Goal: Obtain resource: Download file/media

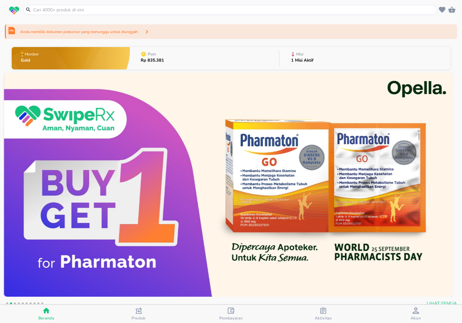
click at [325, 311] on icon "button" at bounding box center [323, 311] width 6 height 6
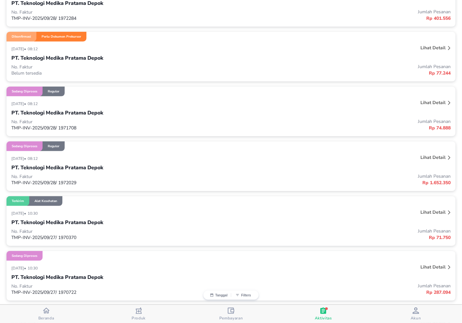
scroll to position [180, 0]
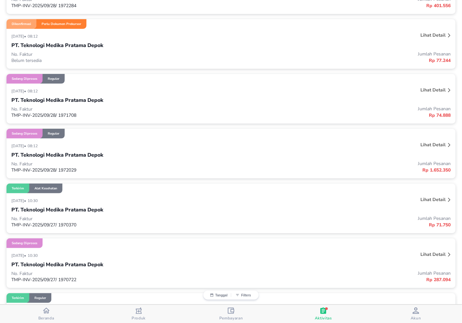
click at [427, 144] on p "Lihat detail" at bounding box center [432, 145] width 25 height 6
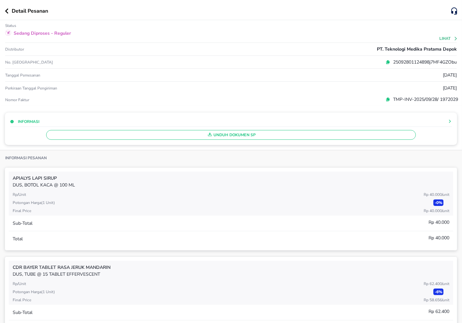
drag, startPoint x: 453, startPoint y: 4, endPoint x: 273, endPoint y: 204, distance: 269.0
click at [273, 204] on div "Potongan harga ( 1 Unit ) - 0 %" at bounding box center [231, 204] width 436 height 8
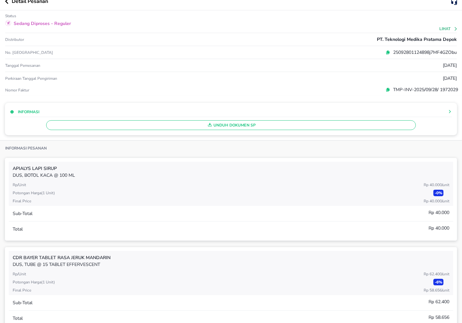
scroll to position [0, 0]
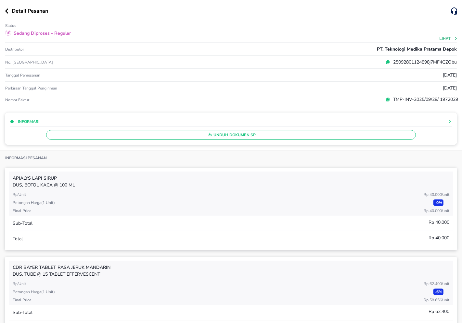
click at [442, 38] on button "Lihat" at bounding box center [448, 38] width 19 height 5
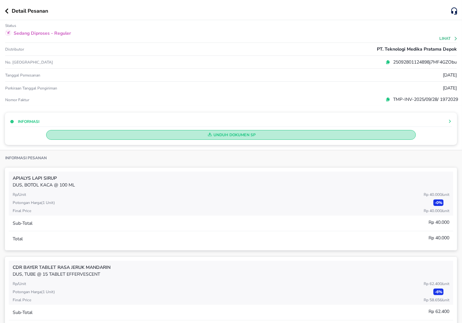
click at [234, 133] on span "Unduh Dokumen SP" at bounding box center [231, 135] width 364 height 8
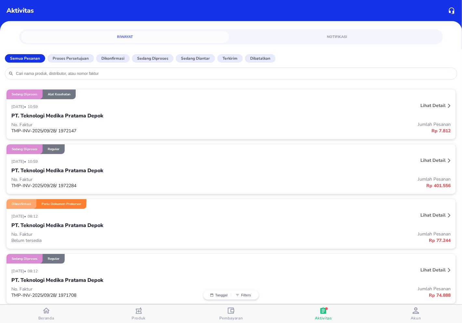
click at [37, 132] on p "TMP-INV-2025/09/28/ 1972147" at bounding box center [121, 131] width 220 height 6
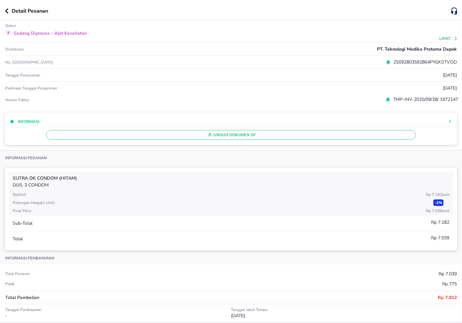
click at [232, 135] on span "Unduh Dokumen SP" at bounding box center [231, 135] width 364 height 8
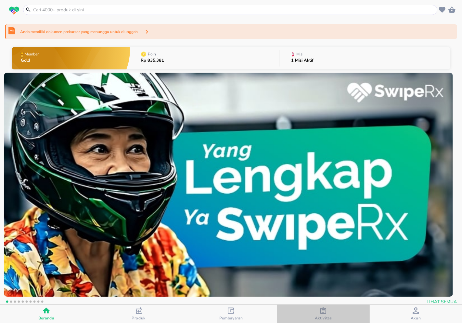
click at [326, 313] on div "Aktivitas" at bounding box center [323, 314] width 17 height 13
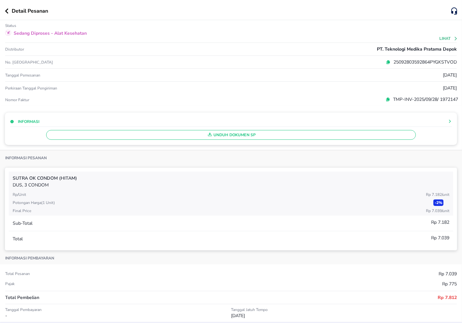
click at [7, 10] on icon "button" at bounding box center [7, 10] width 4 height 5
click at [5, 11] on icon "button" at bounding box center [6, 10] width 3 height 5
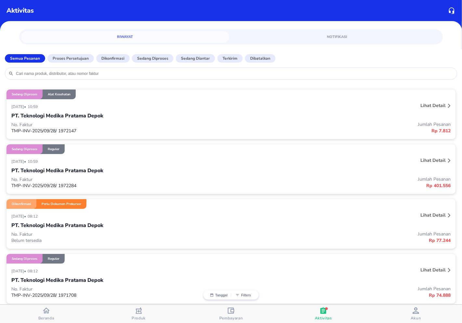
click at [448, 162] on icon at bounding box center [449, 161] width 3 height 4
click at [425, 157] on p "Lihat detail" at bounding box center [432, 160] width 25 height 6
click at [430, 161] on p "Lihat detail" at bounding box center [432, 160] width 25 height 6
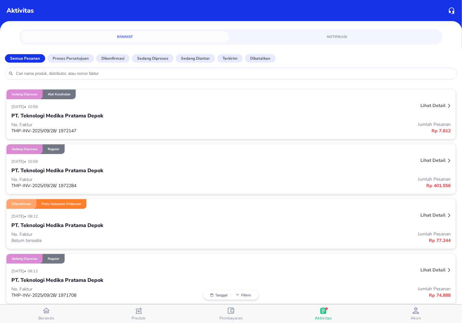
click at [448, 161] on icon at bounding box center [449, 161] width 2 height 4
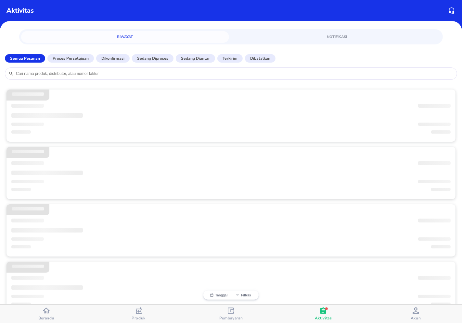
click at [444, 161] on span "‌" at bounding box center [434, 163] width 32 height 7
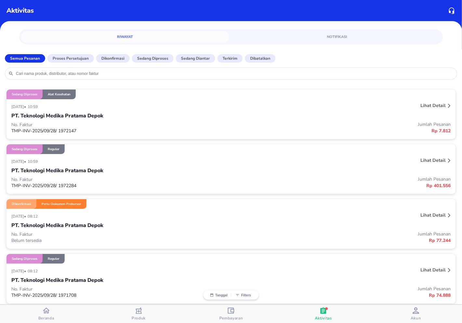
click at [405, 170] on div "PT. Teknologi Medika Pratama Depok" at bounding box center [230, 170] width 439 height 11
click at [228, 169] on div "PT. Teknologi Medika Pratama Depok" at bounding box center [230, 170] width 439 height 11
click at [79, 173] on p "PT. Teknologi Medika Pratama Depok" at bounding box center [57, 171] width 92 height 8
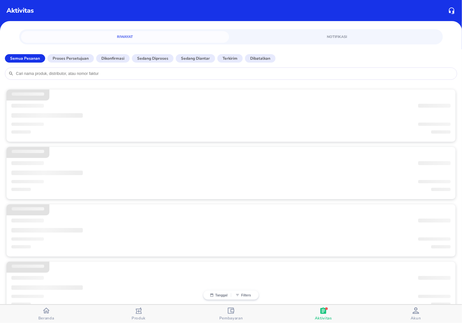
click at [79, 172] on span "‌" at bounding box center [46, 173] width 71 height 5
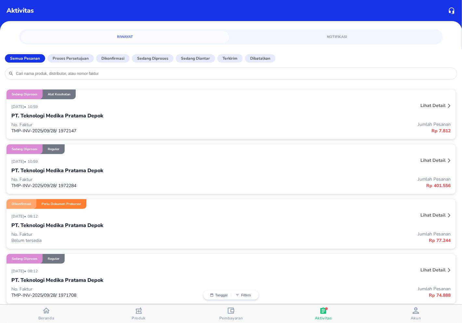
click at [80, 171] on p "PT. Teknologi Medika Pratama Depok" at bounding box center [57, 171] width 92 height 8
click at [183, 165] on div "[DATE] • 10:59" at bounding box center [139, 161] width 256 height 8
click at [431, 181] on p "Jumlah Pesanan" at bounding box center [341, 179] width 220 height 6
click at [446, 160] on div at bounding box center [448, 161] width 5 height 10
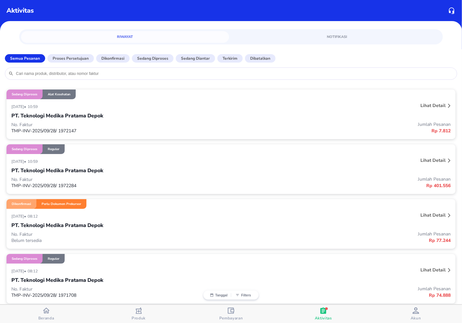
click at [127, 163] on div "[DATE] • 10:59" at bounding box center [139, 161] width 256 height 8
drag, startPoint x: 127, startPoint y: 163, endPoint x: 141, endPoint y: 160, distance: 13.9
click at [141, 160] on div "[DATE] • 10:59" at bounding box center [139, 161] width 256 height 8
click at [142, 161] on div "[DATE] • 10:59" at bounding box center [139, 161] width 256 height 8
click at [448, 161] on icon at bounding box center [449, 161] width 2 height 4
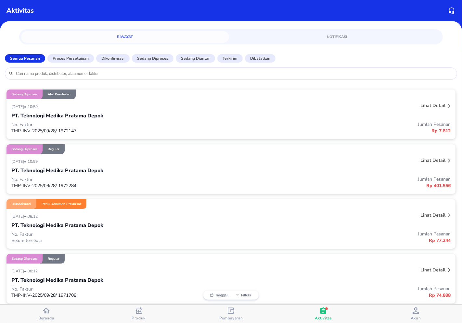
click at [434, 158] on p "Lihat detail" at bounding box center [432, 160] width 25 height 6
click at [446, 158] on div at bounding box center [448, 161] width 5 height 10
click at [439, 176] on p "Jumlah Pesanan" at bounding box center [341, 179] width 220 height 6
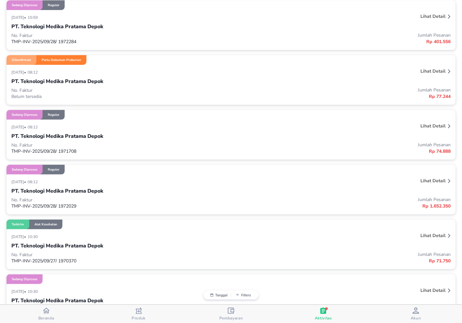
click at [424, 101] on div "[DATE] • 08:12 Lihat detail PT. Teknologi Medika Pratama Depok No. Faktur Belum…" at bounding box center [230, 85] width 449 height 40
click at [323, 151] on p "Rp 74.888" at bounding box center [341, 151] width 220 height 7
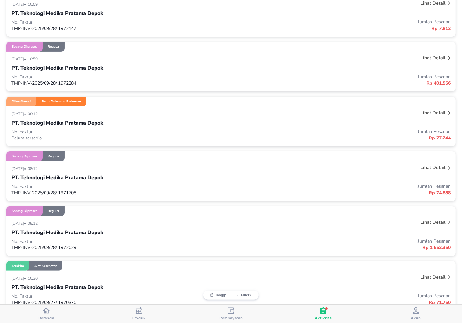
scroll to position [37, 0]
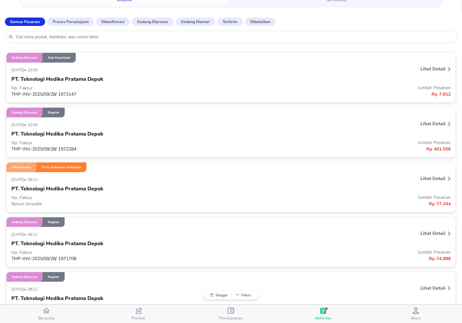
click at [157, 173] on div "[DATE] • 08:12 Lihat detail PT. Teknologi Medika Pratama Depok No. Faktur Belum…" at bounding box center [230, 192] width 449 height 40
click at [171, 174] on div "[DATE] • 08:12 Lihat detail PT. Teknologi Medika Pratama Depok No. Faktur Belum…" at bounding box center [230, 192] width 449 height 40
click at [361, 186] on div "PT. Teknologi Medika Pratama Depok" at bounding box center [230, 188] width 439 height 11
drag, startPoint x: 432, startPoint y: 177, endPoint x: 400, endPoint y: 213, distance: 48.1
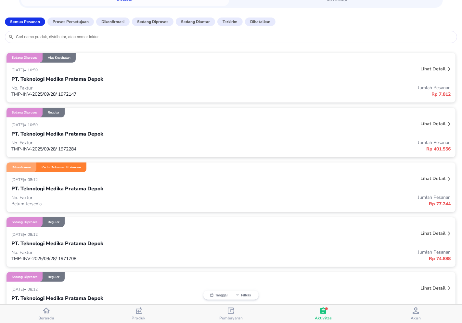
click at [439, 178] on p "Lihat detail" at bounding box center [432, 179] width 25 height 6
click at [448, 179] on icon at bounding box center [449, 179] width 3 height 4
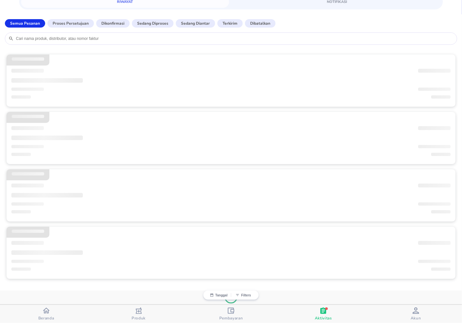
click at [443, 179] on div "‌ ‌ ‌ ‌ ‌ ‌ ‌ ‌ ‌ ‌ ‌ ‌ ‌ ‌ ‌ ‌ ‌ ‌ ‌ ‌ ‌ ‌ ‌ ‌ ‌ ‌ ‌ ‌ ‌ ‌ ‌ ‌" at bounding box center [231, 169] width 462 height 243
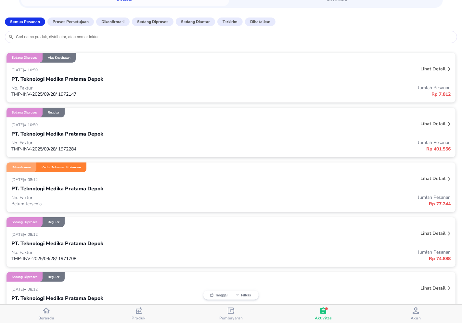
click at [396, 183] on div "Lihat detail" at bounding box center [360, 179] width 183 height 10
click at [327, 310] on div "Aktivitas" at bounding box center [323, 314] width 17 height 13
click at [229, 310] on icon "button" at bounding box center [231, 311] width 6 height 6
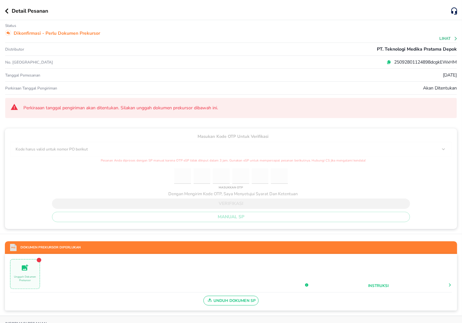
click at [5, 10] on icon "button" at bounding box center [7, 10] width 4 height 5
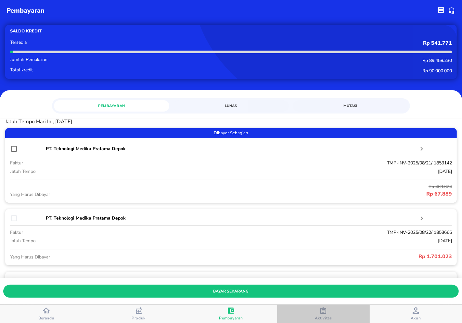
click at [326, 312] on icon "button" at bounding box center [323, 311] width 6 height 6
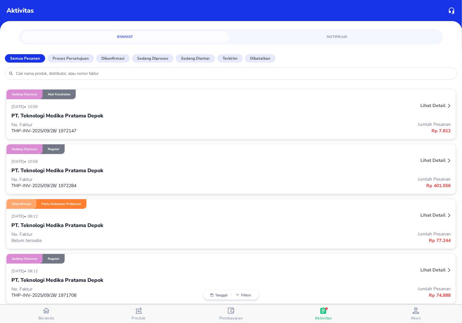
click at [435, 271] on p "Lihat detail" at bounding box center [432, 270] width 25 height 6
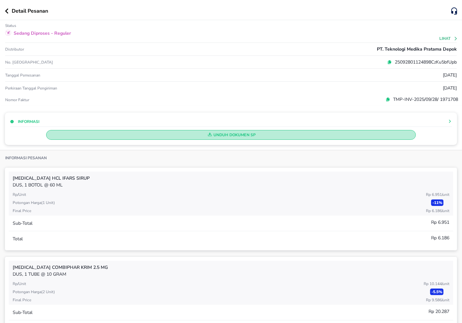
click at [263, 137] on span "Unduh Dokumen SP" at bounding box center [231, 135] width 364 height 8
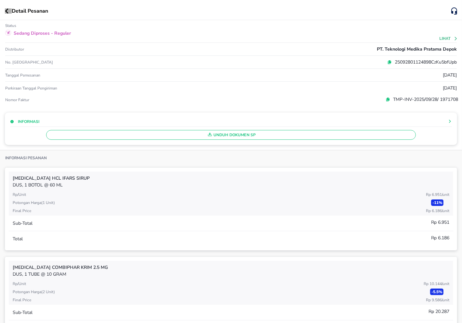
click at [7, 11] on icon "button" at bounding box center [7, 10] width 4 height 5
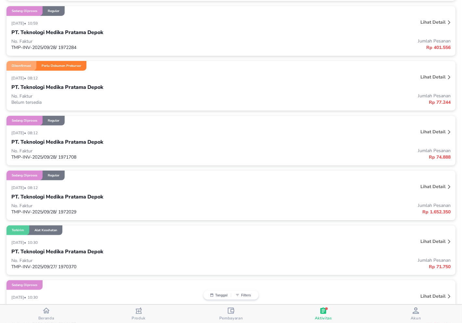
scroll to position [144, 0]
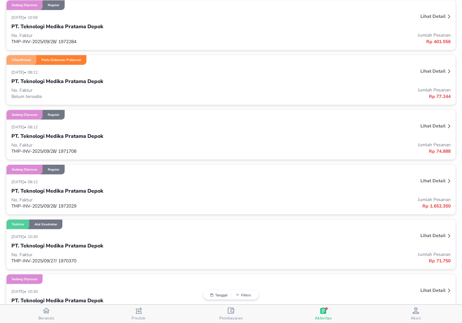
click at [446, 180] on div at bounding box center [448, 182] width 5 height 10
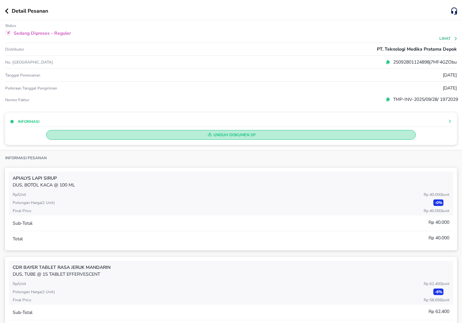
click at [222, 134] on span "Unduh Dokumen SP" at bounding box center [231, 135] width 364 height 8
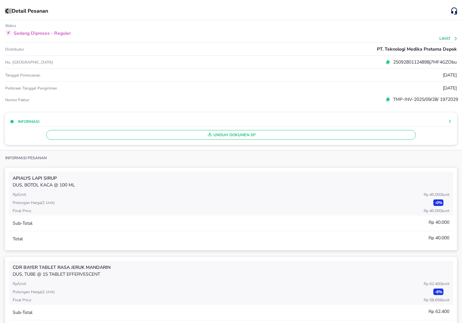
click at [6, 10] on icon "button" at bounding box center [6, 10] width 3 height 5
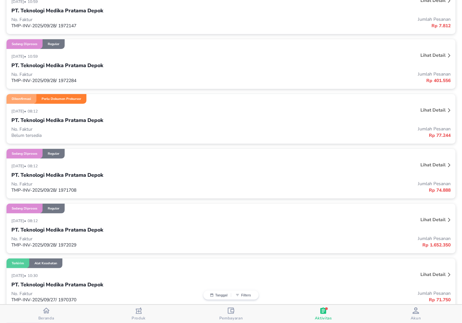
scroll to position [36, 0]
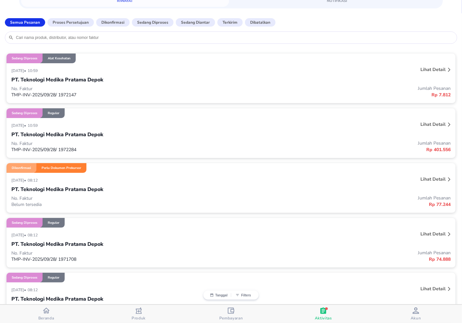
click at [448, 180] on icon at bounding box center [449, 180] width 3 height 4
click at [431, 181] on p "Lihat detail" at bounding box center [432, 179] width 25 height 6
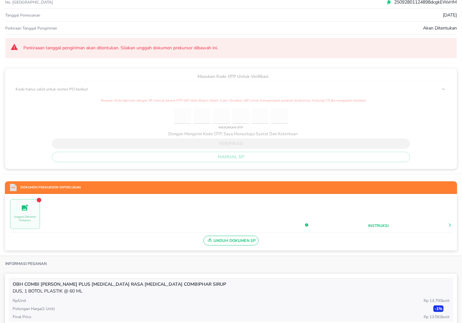
scroll to position [72, 0]
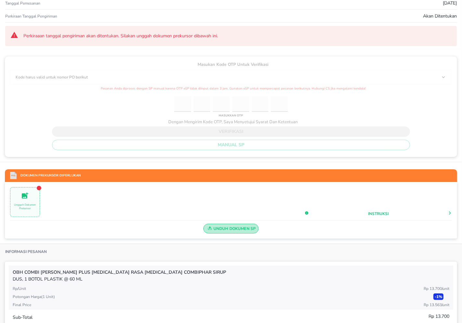
click at [238, 228] on span "Unduh Dokumen SP" at bounding box center [231, 229] width 50 height 8
